Goal: Task Accomplishment & Management: Manage account settings

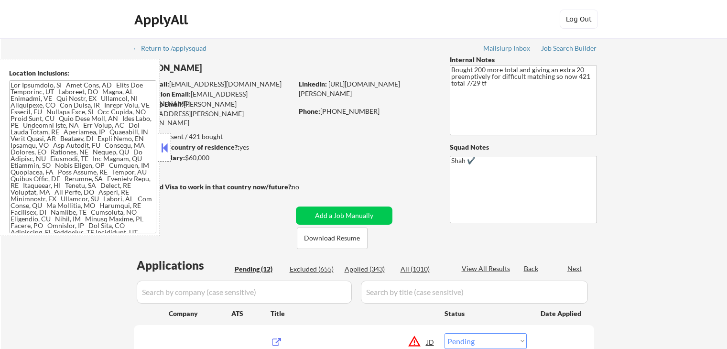
select select ""pending""
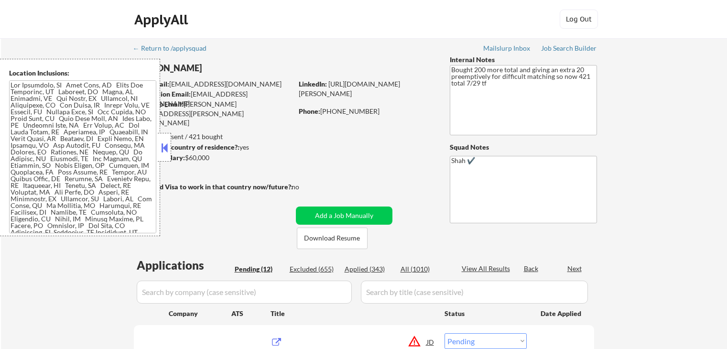
select select ""pending""
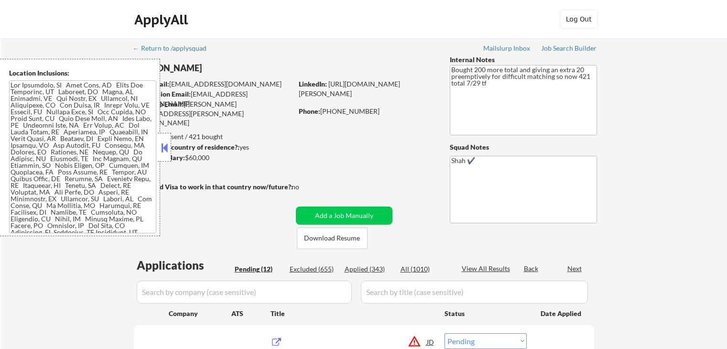
select select ""pending""
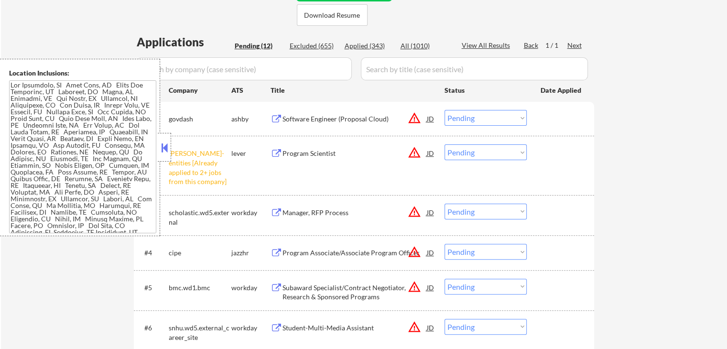
scroll to position [191, 0]
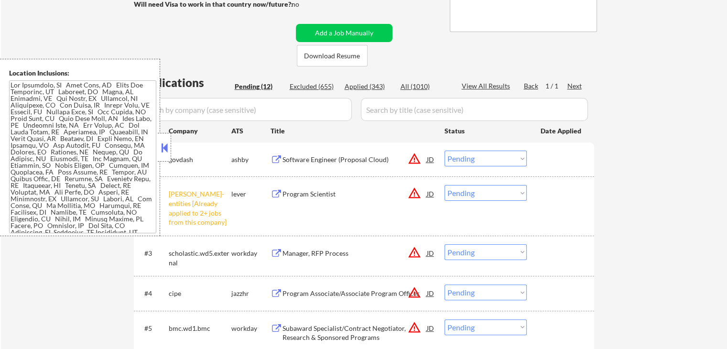
click at [468, 192] on select "Choose an option... Pending Applied Excluded (Questions) Excluded (Expired) Exc…" at bounding box center [486, 193] width 82 height 16
click at [445, 185] on select "Choose an option... Pending Applied Excluded (Questions) Excluded (Expired) Exc…" at bounding box center [486, 193] width 82 height 16
click at [321, 158] on div "Software Engineer (Proposal Cloud)" at bounding box center [354, 160] width 144 height 10
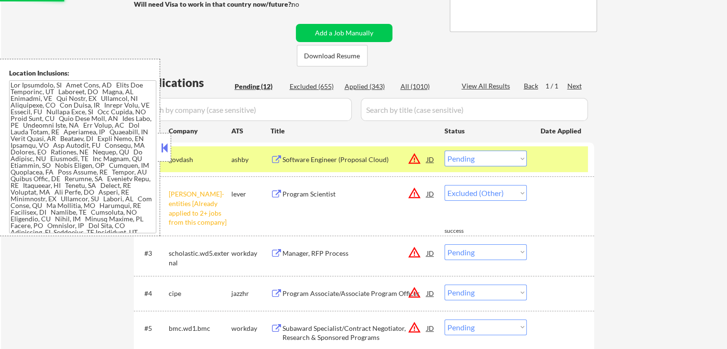
select select ""pending""
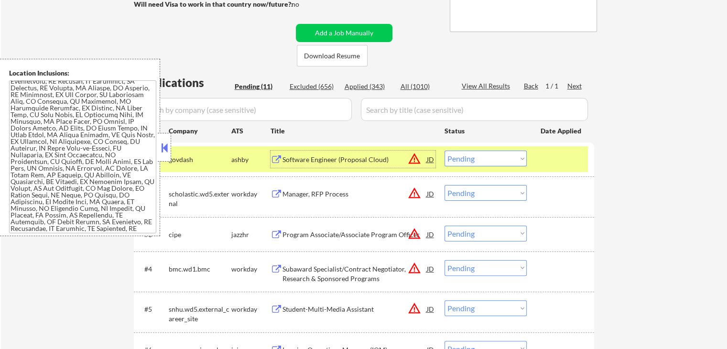
scroll to position [574, 0]
click at [287, 236] on div "Program Associate/Associate Program Officer" at bounding box center [354, 235] width 144 height 10
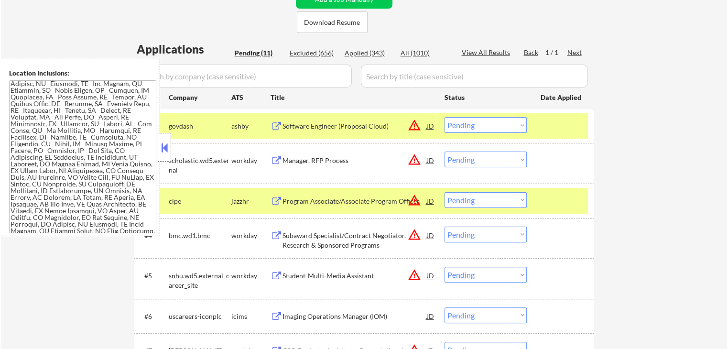
scroll to position [239, 0]
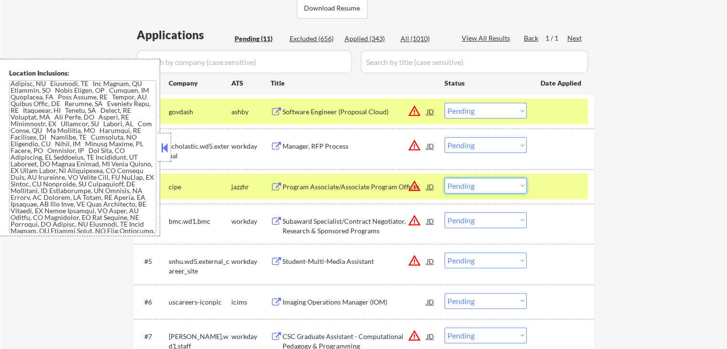
click at [482, 191] on select "Choose an option... Pending Applied Excluded (Questions) Excluded (Expired) Exc…" at bounding box center [486, 186] width 82 height 16
click at [445, 178] on select "Choose an option... Pending Applied Excluded (Questions) Excluded (Expired) Exc…" at bounding box center [486, 186] width 82 height 16
click at [340, 224] on div "Subaward Specialist/Contract Negotiator, Research & Sponsored Programs" at bounding box center [354, 226] width 144 height 19
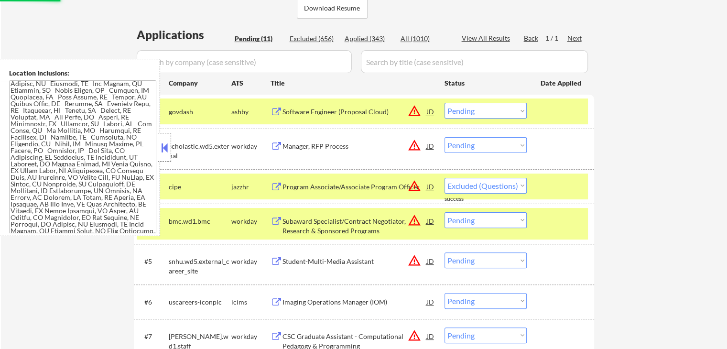
select select ""pending""
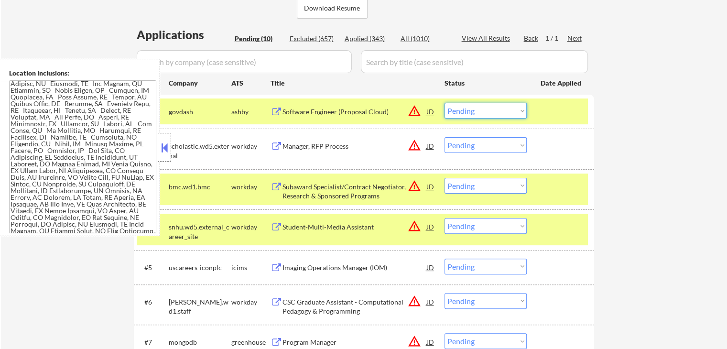
click at [461, 111] on select "Choose an option... Pending Applied Excluded (Questions) Excluded (Expired) Exc…" at bounding box center [486, 111] width 82 height 16
click at [445, 103] on select "Choose an option... Pending Applied Excluded (Questions) Excluded (Expired) Exc…" at bounding box center [486, 111] width 82 height 16
select select ""pending""
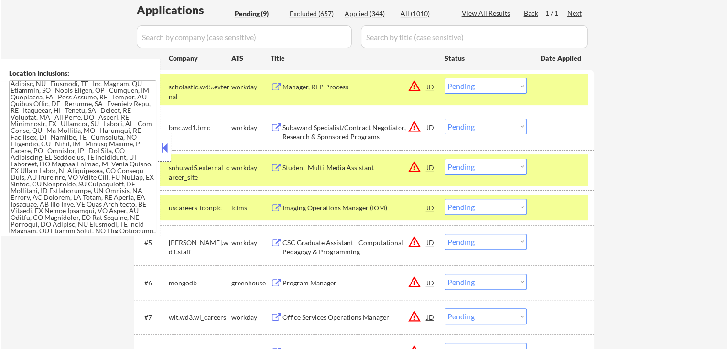
scroll to position [287, 0]
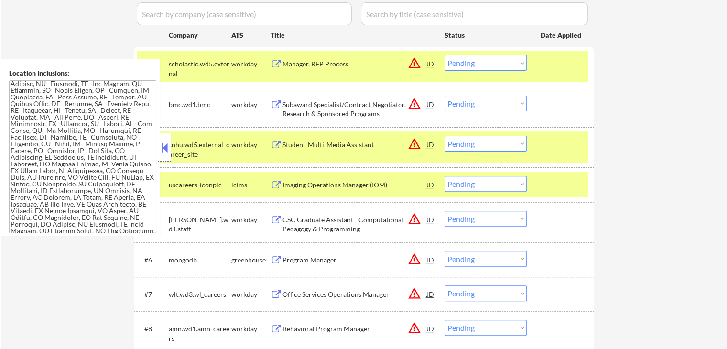
click at [464, 101] on select "Choose an option... Pending Applied Excluded (Questions) Excluded (Expired) Exc…" at bounding box center [486, 104] width 82 height 16
click at [445, 96] on select "Choose an option... Pending Applied Excluded (Questions) Excluded (Expired) Exc…" at bounding box center [486, 104] width 82 height 16
select select ""pending""
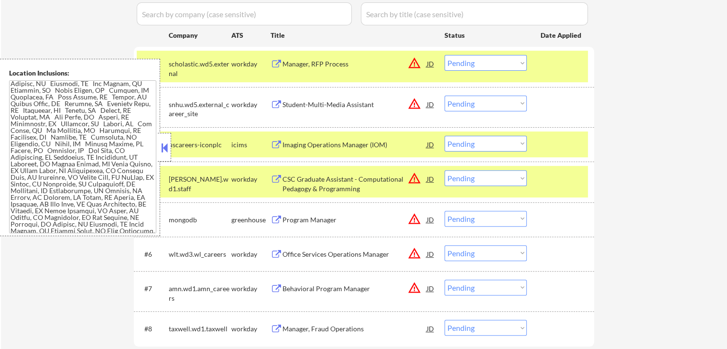
click at [166, 148] on button at bounding box center [164, 148] width 11 height 14
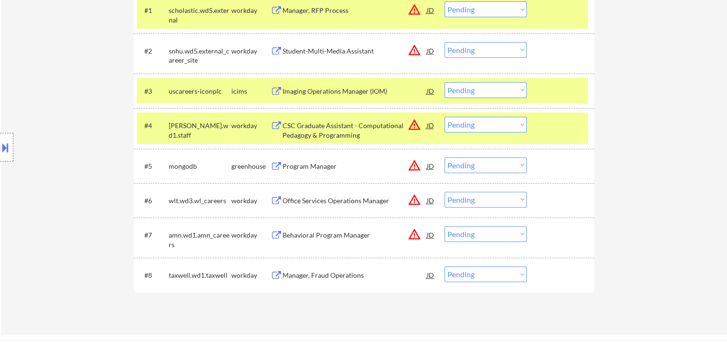
scroll to position [382, 0]
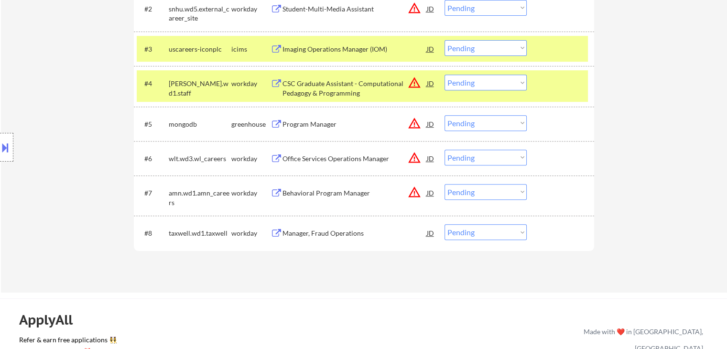
click at [302, 126] on div "Program Manager" at bounding box center [354, 124] width 144 height 10
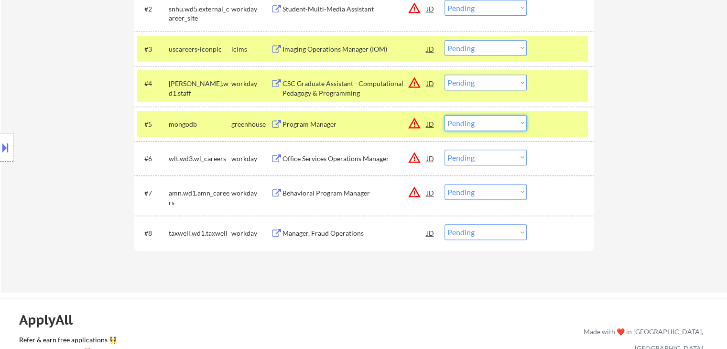
click at [472, 124] on select "Choose an option... Pending Applied Excluded (Questions) Excluded (Expired) Exc…" at bounding box center [486, 123] width 82 height 16
click at [445, 115] on select "Choose an option... Pending Applied Excluded (Questions) Excluded (Expired) Exc…" at bounding box center [486, 123] width 82 height 16
select select ""pending""
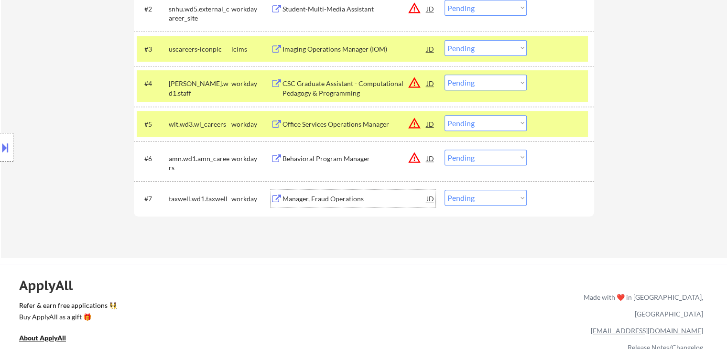
click at [293, 199] on div "Manager, Fraud Operations" at bounding box center [354, 199] width 144 height 10
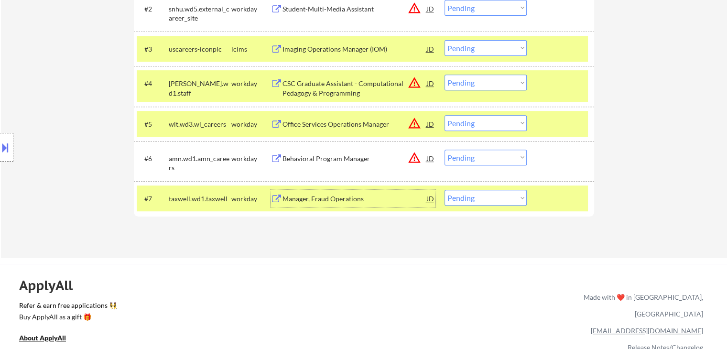
click at [292, 158] on div "Behavioral Program Manager" at bounding box center [354, 159] width 144 height 10
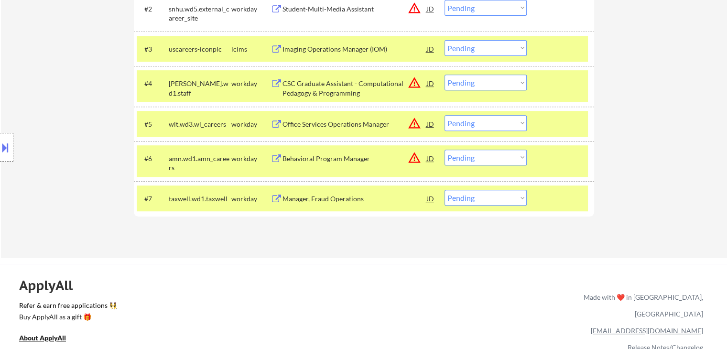
click at [4, 151] on button at bounding box center [5, 148] width 11 height 16
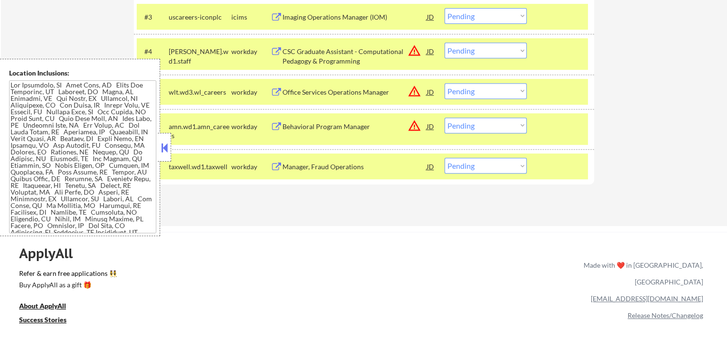
scroll to position [430, 0]
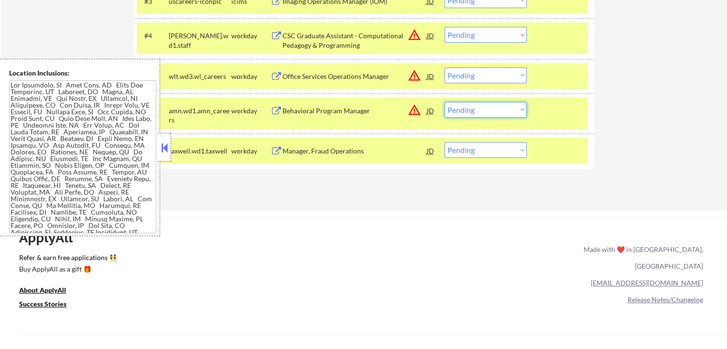
drag, startPoint x: 486, startPoint y: 107, endPoint x: 488, endPoint y: 117, distance: 9.7
click at [486, 107] on select "Choose an option... Pending Applied Excluded (Questions) Excluded (Expired) Exc…" at bounding box center [486, 110] width 82 height 16
click at [445, 102] on select "Choose an option... Pending Applied Excluded (Questions) Excluded (Expired) Exc…" at bounding box center [486, 110] width 82 height 16
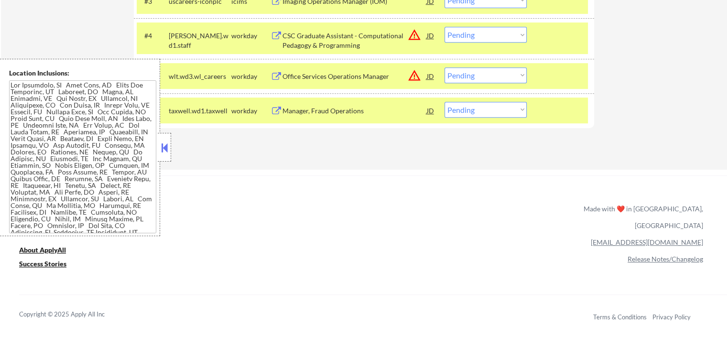
click at [467, 109] on select "Choose an option... Pending Applied Excluded (Questions) Excluded (Expired) Exc…" at bounding box center [486, 110] width 82 height 16
select select ""applied""
click at [445, 102] on select "Choose an option... Pending Applied Excluded (Questions) Excluded (Expired) Exc…" at bounding box center [486, 110] width 82 height 16
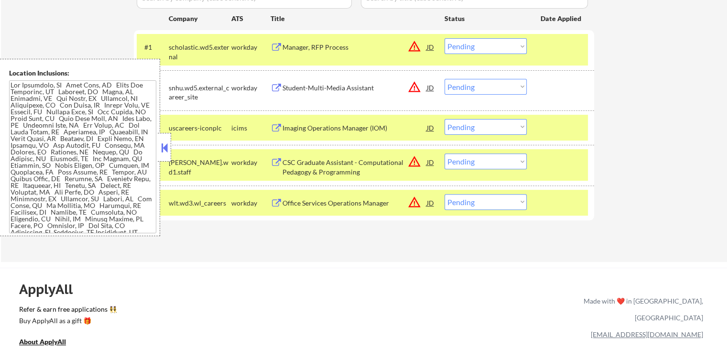
scroll to position [287, 0]
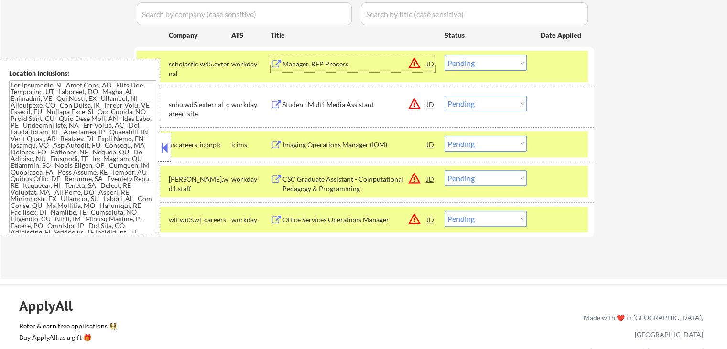
click at [303, 63] on div "Manager, RFP Process" at bounding box center [354, 64] width 144 height 10
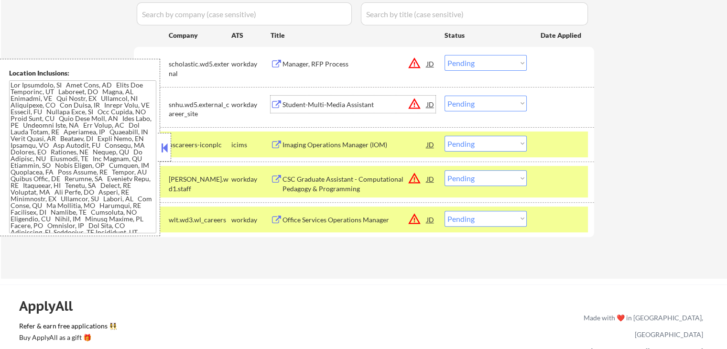
click at [286, 108] on div "Student-Multi-Media Assistant" at bounding box center [354, 105] width 144 height 10
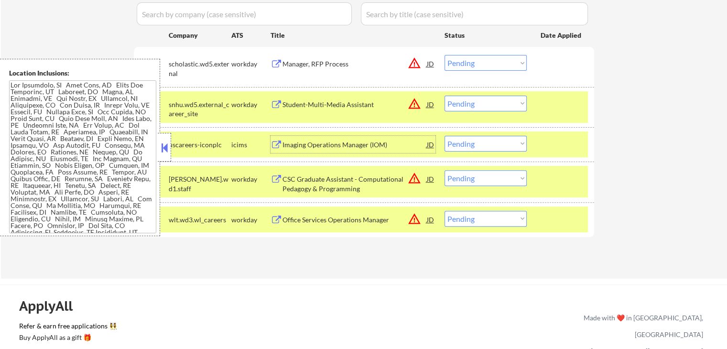
click at [297, 147] on div "Imaging Operations Manager (IOM)" at bounding box center [354, 145] width 144 height 10
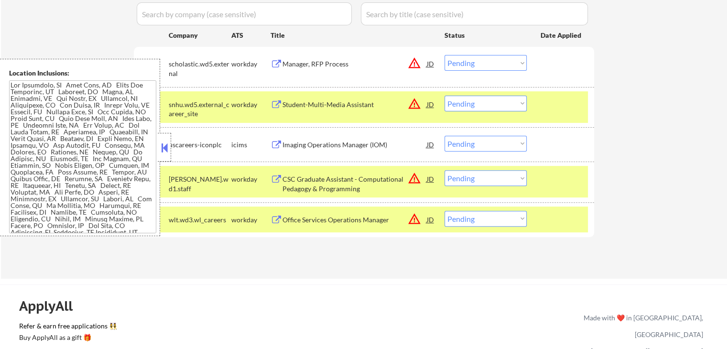
drag, startPoint x: 304, startPoint y: 178, endPoint x: 307, endPoint y: 185, distance: 7.9
click at [304, 179] on div "CSC Graduate Assistant - Computational Pedagogy & Programming" at bounding box center [354, 183] width 144 height 19
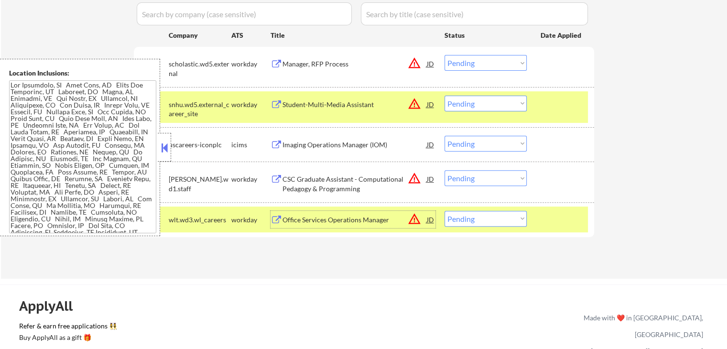
click at [307, 218] on div "Office Services Operations Manager" at bounding box center [354, 220] width 144 height 10
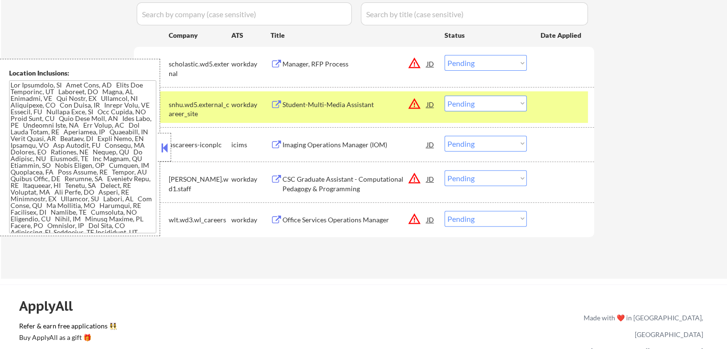
click at [540, 110] on div "#2 snhu.wd5.external_career_site workday Student-Multi-Media Assistant JD warni…" at bounding box center [362, 107] width 451 height 32
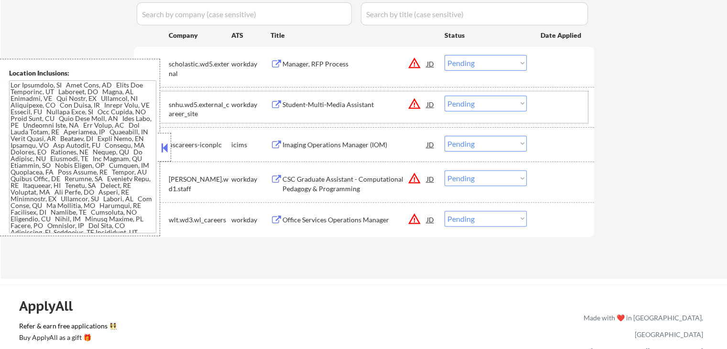
click at [471, 98] on select "Choose an option... Pending Applied Excluded (Questions) Excluded (Expired) Exc…" at bounding box center [486, 104] width 82 height 16
click at [445, 96] on select "Choose an option... Pending Applied Excluded (Questions) Excluded (Expired) Exc…" at bounding box center [486, 104] width 82 height 16
select select ""pending""
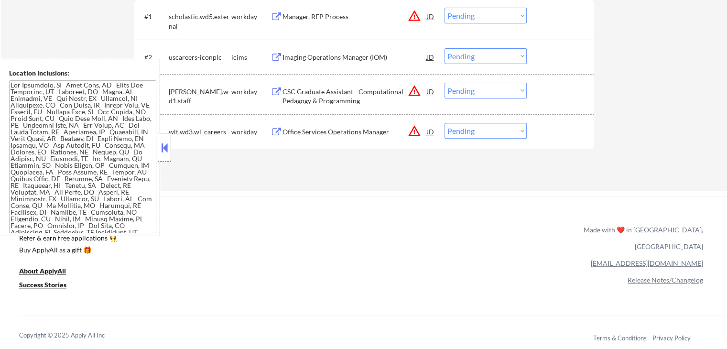
scroll to position [335, 0]
click at [476, 94] on select "Choose an option... Pending Applied Excluded (Questions) Excluded (Expired) Exc…" at bounding box center [486, 90] width 82 height 16
click at [445, 82] on select "Choose an option... Pending Applied Excluded (Questions) Excluded (Expired) Exc…" at bounding box center [486, 90] width 82 height 16
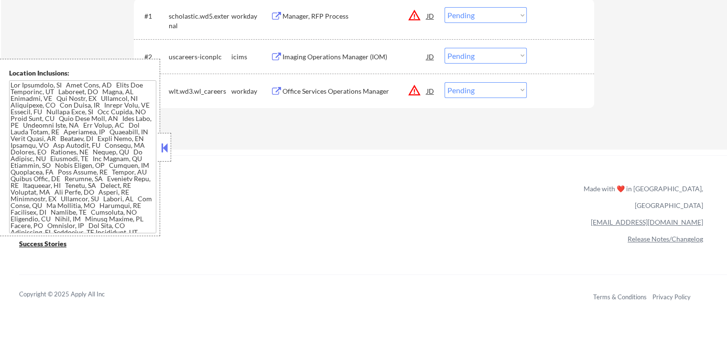
click at [476, 89] on select "Choose an option... Pending Applied Excluded (Questions) Excluded (Expired) Exc…" at bounding box center [486, 90] width 82 height 16
select select ""applied""
click at [445, 82] on select "Choose an option... Pending Applied Excluded (Questions) Excluded (Expired) Exc…" at bounding box center [486, 90] width 82 height 16
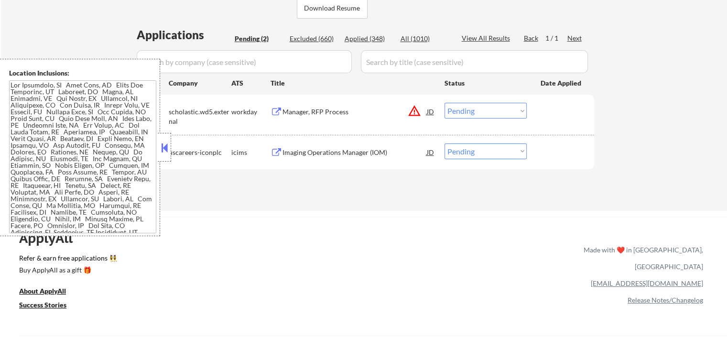
scroll to position [191, 0]
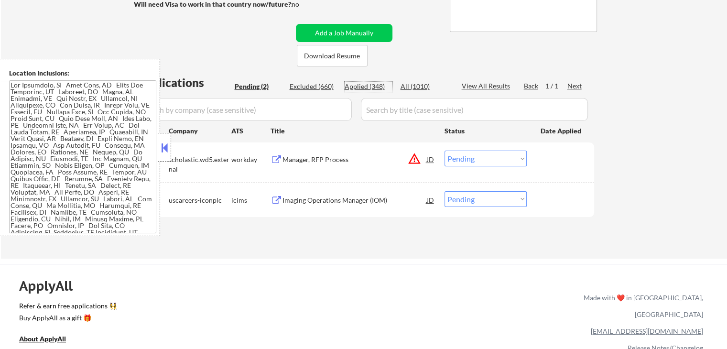
click at [374, 86] on div "Applied (348)" at bounding box center [369, 87] width 48 height 10
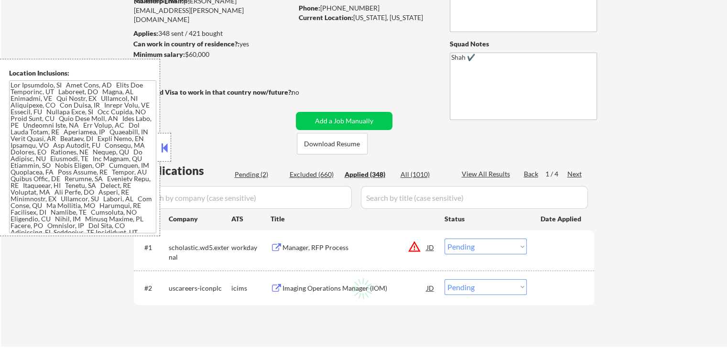
scroll to position [96, 0]
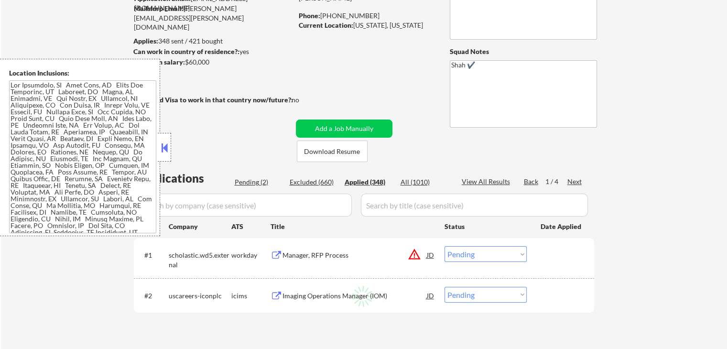
select select ""applied""
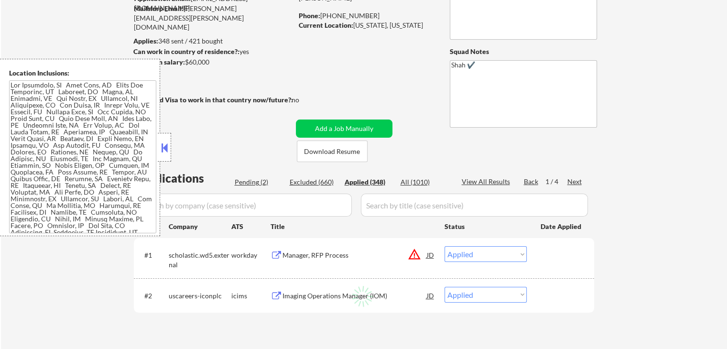
select select ""applied""
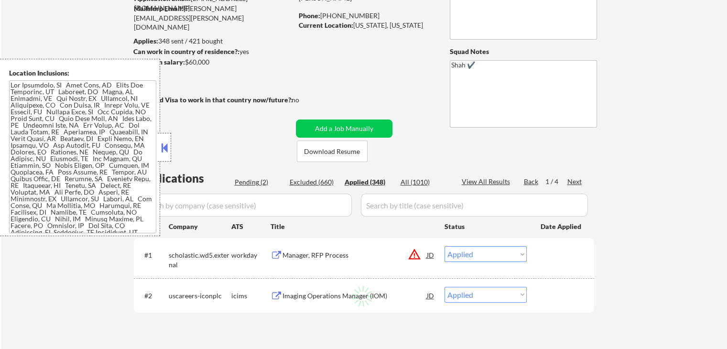
select select ""applied""
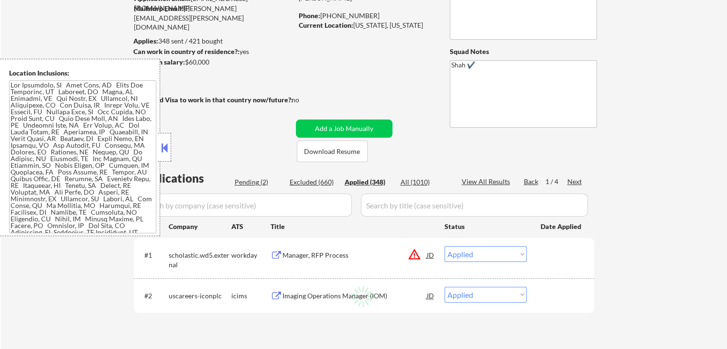
select select ""applied""
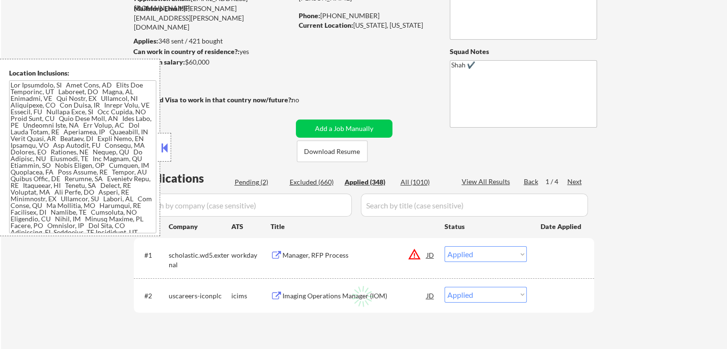
select select ""applied""
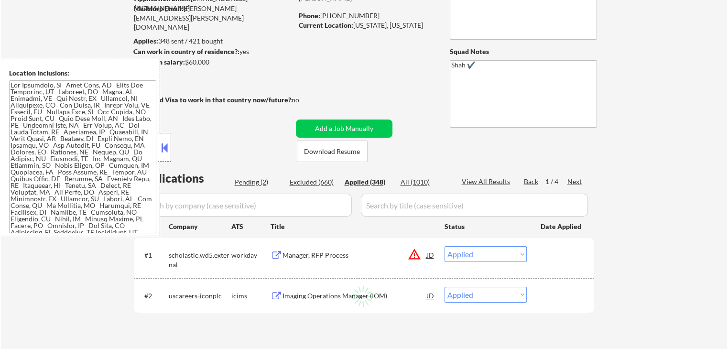
select select ""applied""
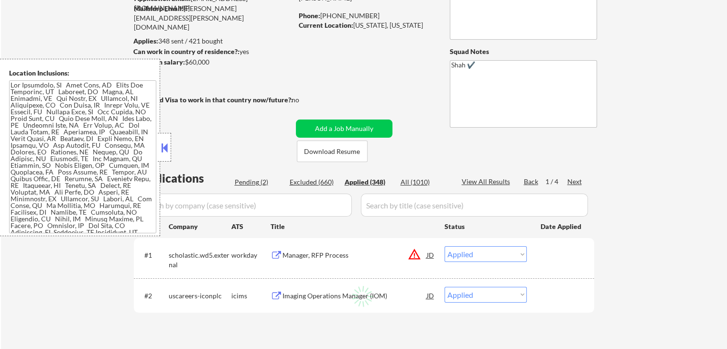
select select ""applied""
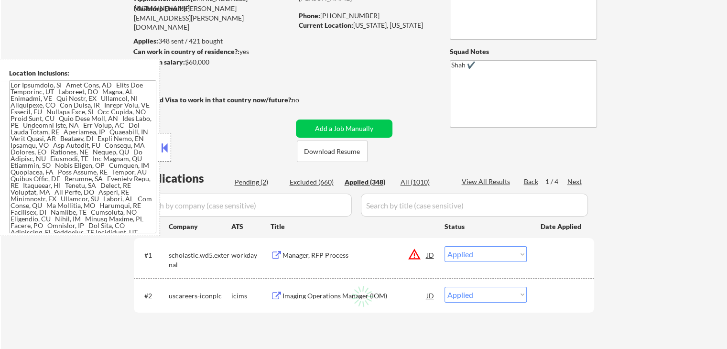
select select ""applied""
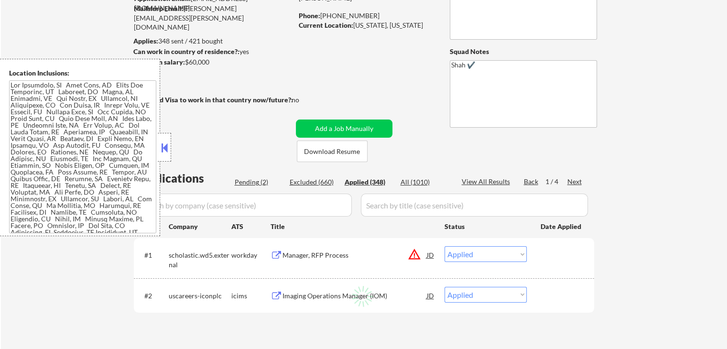
select select ""applied""
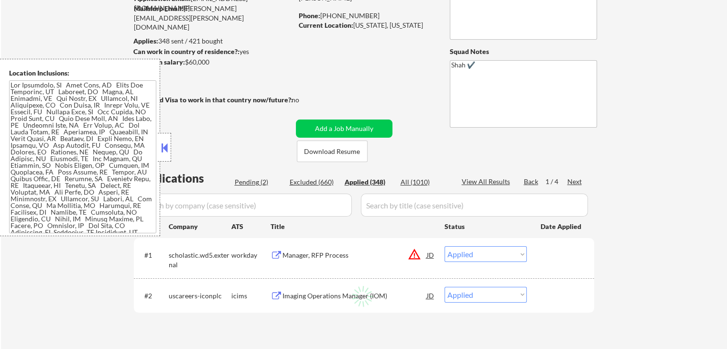
select select ""applied""
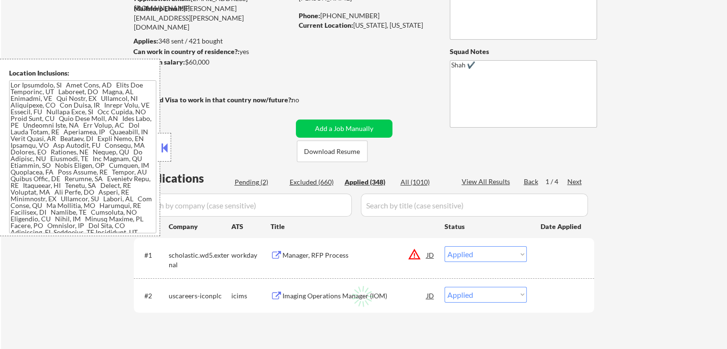
select select ""applied""
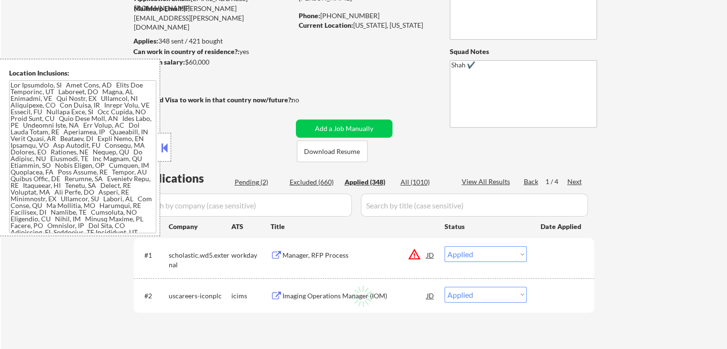
select select ""applied""
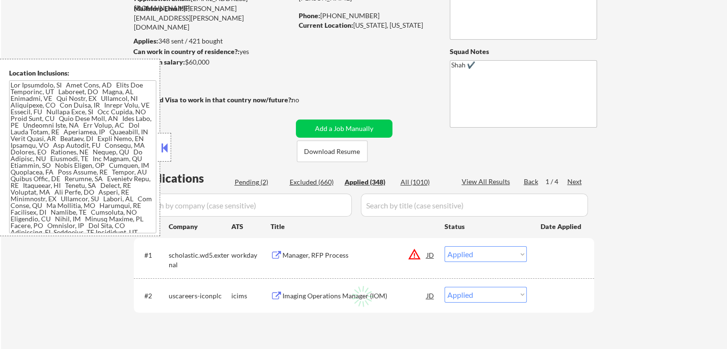
select select ""applied""
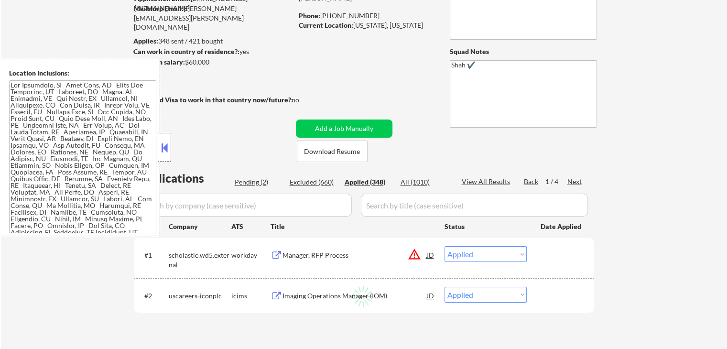
select select ""applied""
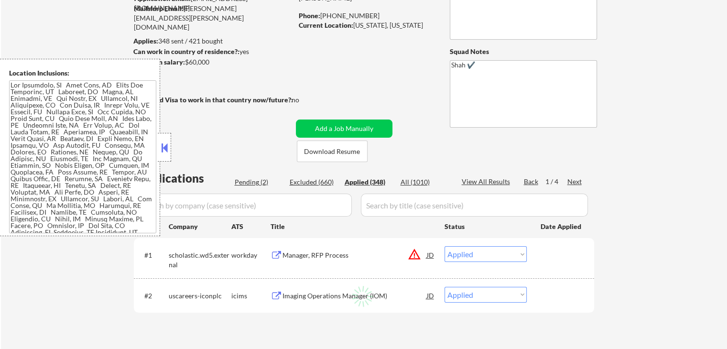
select select ""applied""
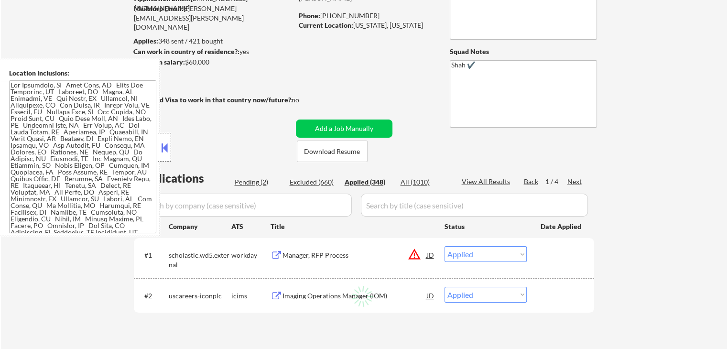
select select ""applied""
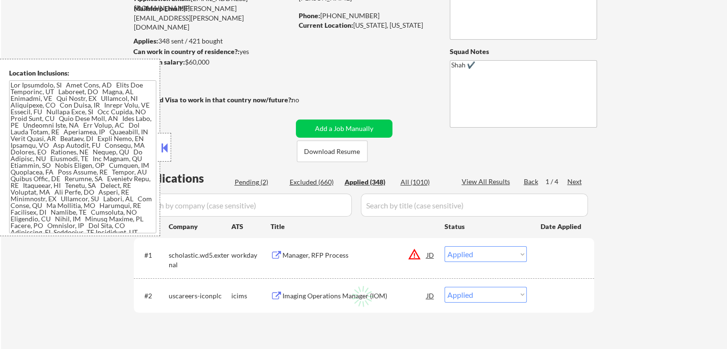
select select ""applied""
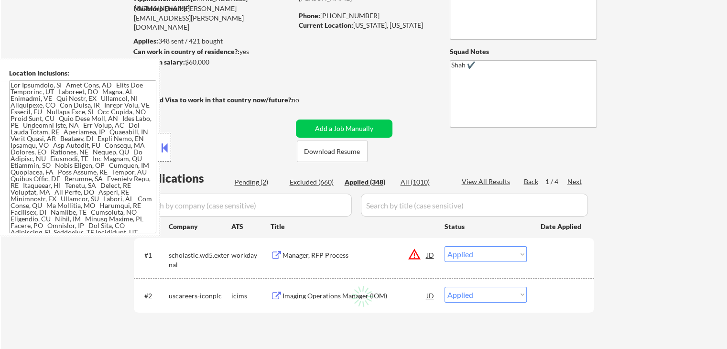
select select ""applied""
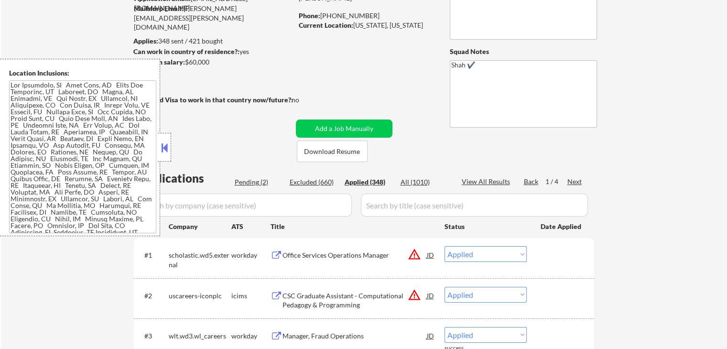
scroll to position [191, 0]
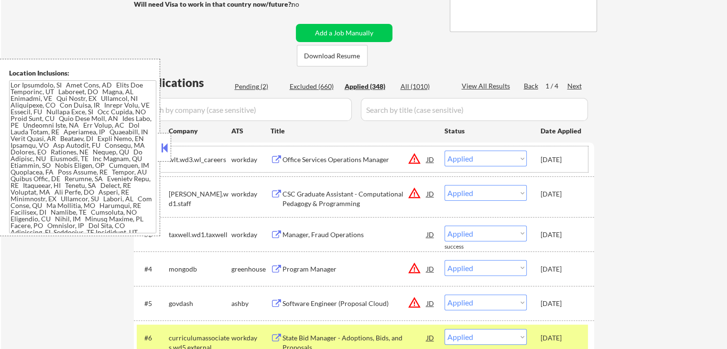
drag, startPoint x: 580, startPoint y: 158, endPoint x: 539, endPoint y: 158, distance: 41.1
click at [539, 158] on div "#1 wlt.wd3.wl_careers workday Office Services Operations Manager JD warning_amb…" at bounding box center [362, 159] width 451 height 26
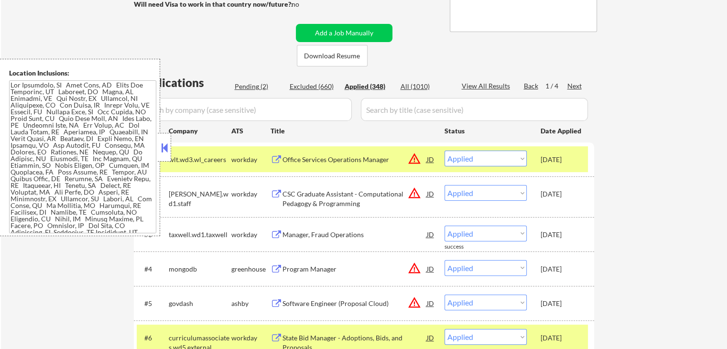
copy div "[DATE]"
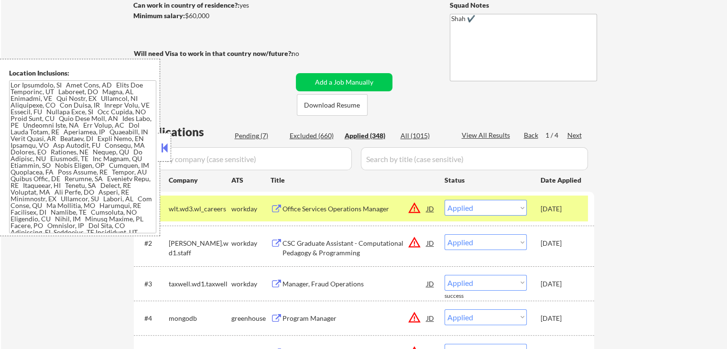
scroll to position [48, 0]
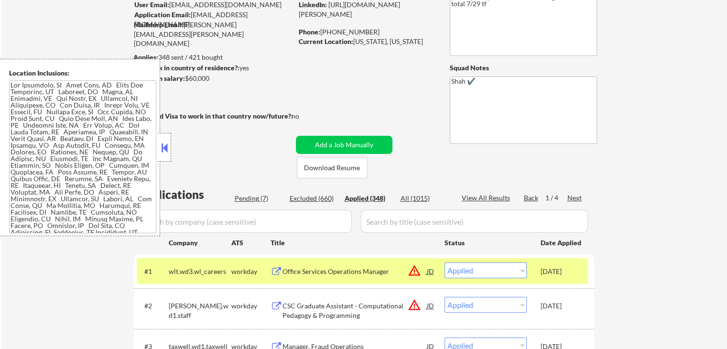
scroll to position [96, 0]
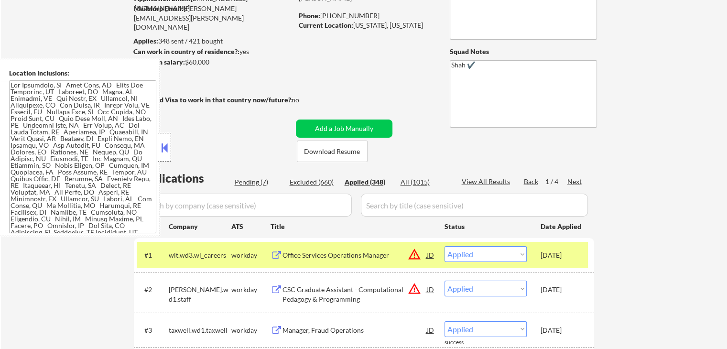
click at [263, 182] on div "Pending (7)" at bounding box center [259, 182] width 48 height 10
select select ""pending""
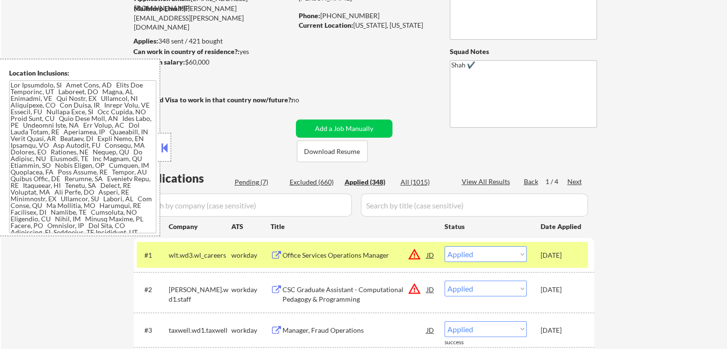
select select ""pending""
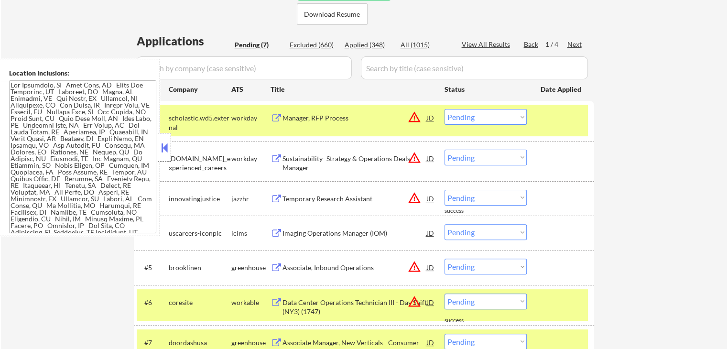
scroll to position [287, 0]
